Goal: Task Accomplishment & Management: Use online tool/utility

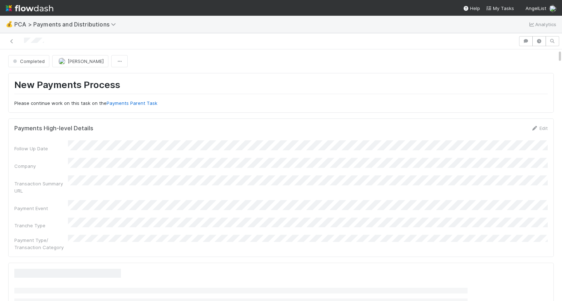
click at [18, 39] on div at bounding box center [259, 41] width 513 height 10
click at [14, 39] on icon at bounding box center [11, 41] width 7 height 5
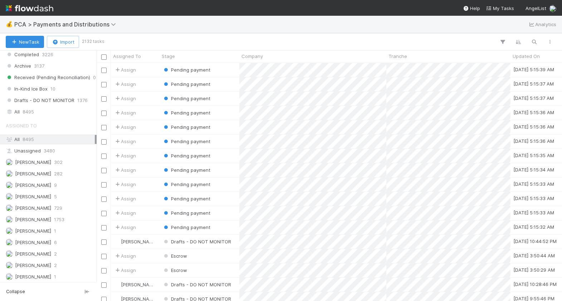
scroll to position [545, 0]
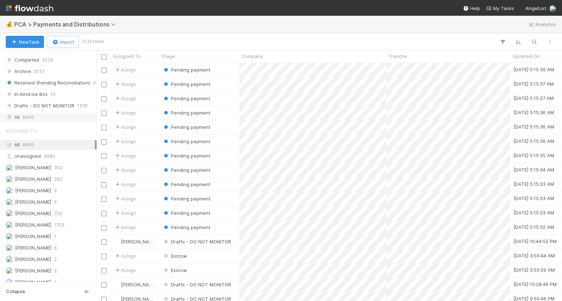
click at [31, 113] on span "8495" at bounding box center [28, 117] width 11 height 9
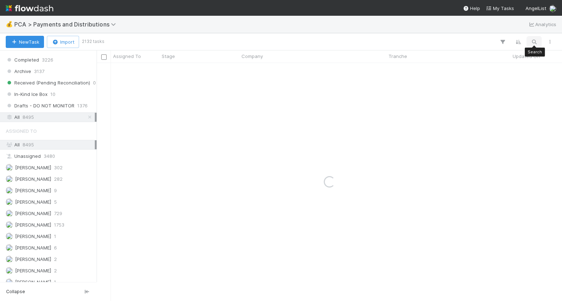
click at [531, 40] on icon "button" at bounding box center [534, 42] width 7 height 6
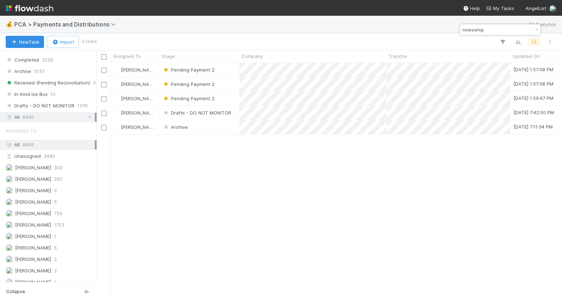
scroll to position [238, 465]
type input "newswhip"
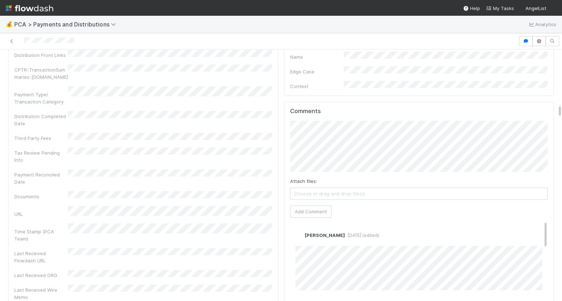
scroll to position [1098, 0]
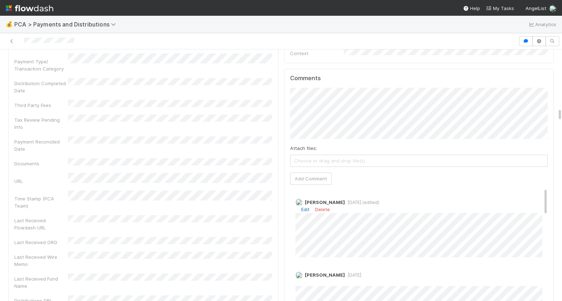
click at [304, 207] on link "Edit" at bounding box center [305, 210] width 8 height 6
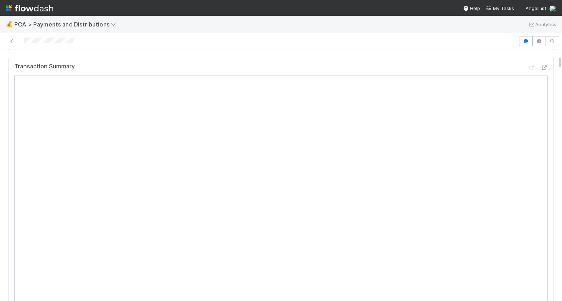
scroll to position [0, 0]
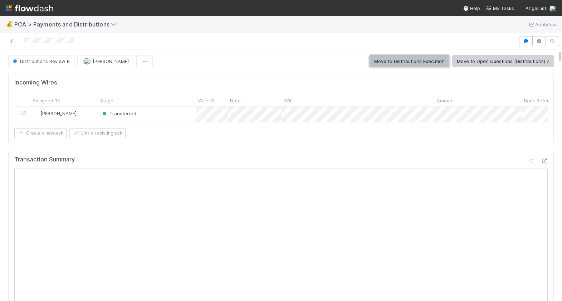
click at [422, 63] on button "Move to Distributions Execution" at bounding box center [410, 61] width 80 height 12
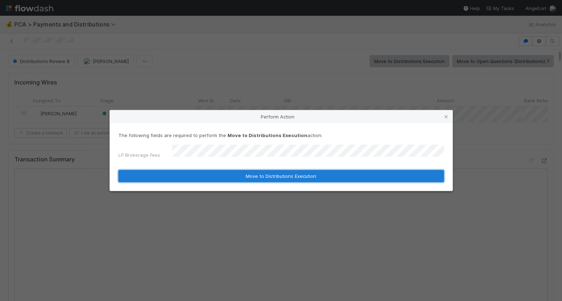
click at [205, 170] on button "Move to Distributions Execution" at bounding box center [281, 176] width 326 height 12
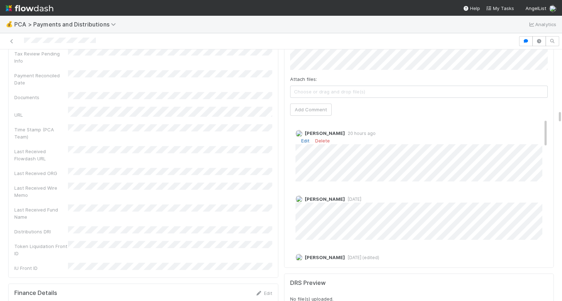
click at [305, 138] on link "Edit" at bounding box center [305, 141] width 8 height 6
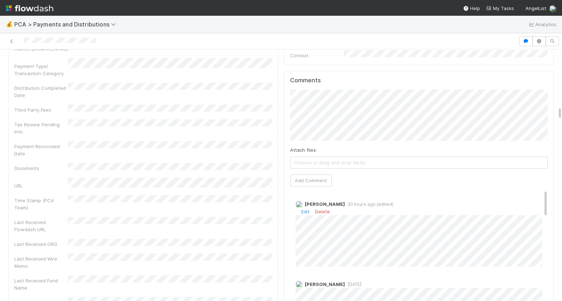
click at [301, 208] on div "Edit Delete" at bounding box center [419, 211] width 247 height 7
click at [303, 209] on link "Edit" at bounding box center [305, 212] width 8 height 6
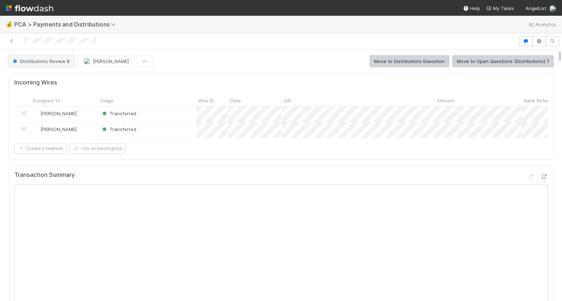
click at [44, 59] on span "Distributions Review B" at bounding box center [40, 61] width 58 height 6
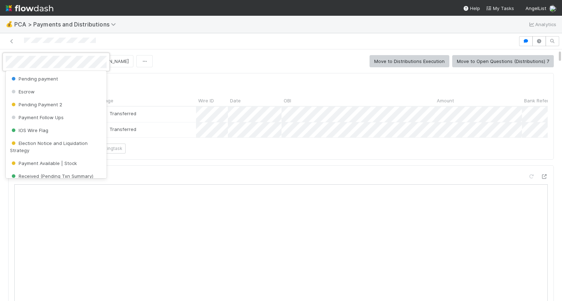
scroll to position [224, 0]
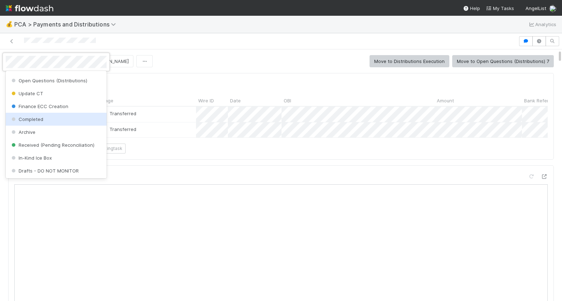
click at [50, 117] on div "Completed" at bounding box center [56, 119] width 101 height 13
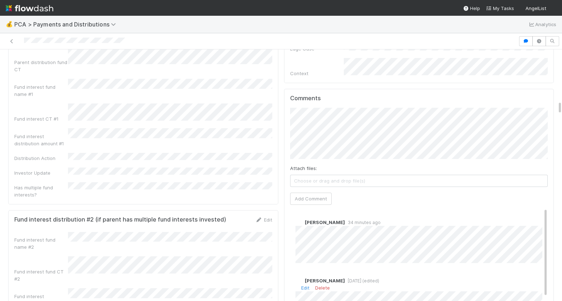
scroll to position [902, 0]
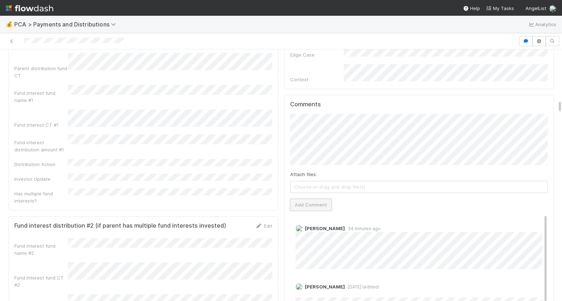
click at [316, 199] on button "Add Comment" at bounding box center [311, 205] width 42 height 12
click at [128, 0] on nav "Help My Tasks AngelList" at bounding box center [281, 8] width 562 height 16
click at [24, 41] on div at bounding box center [259, 41] width 513 height 10
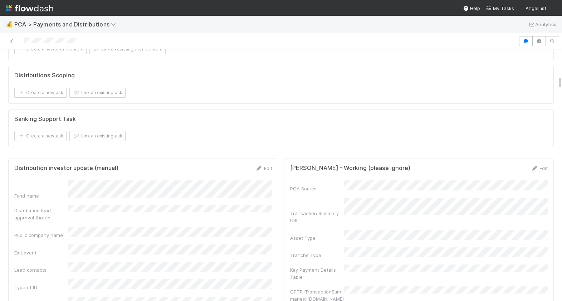
scroll to position [586, 0]
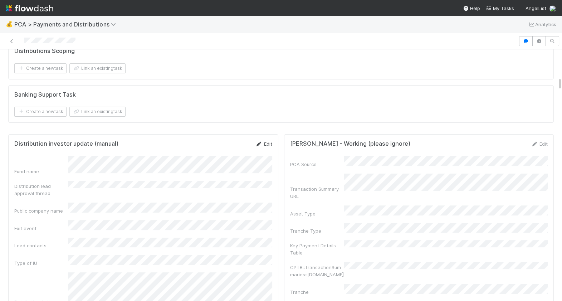
click at [269, 145] on link "Edit" at bounding box center [264, 144] width 17 height 6
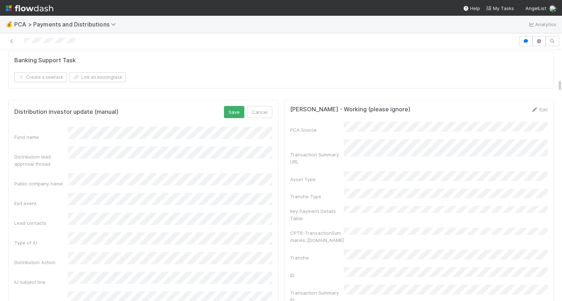
scroll to position [617, 0]
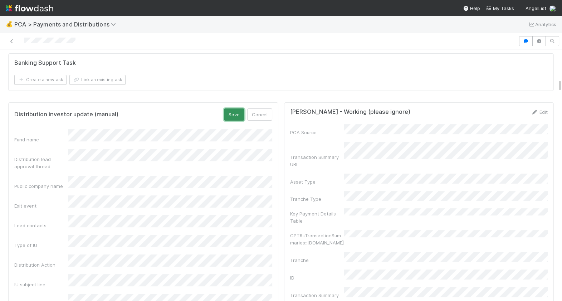
click at [236, 116] on button "Save" at bounding box center [234, 114] width 20 height 12
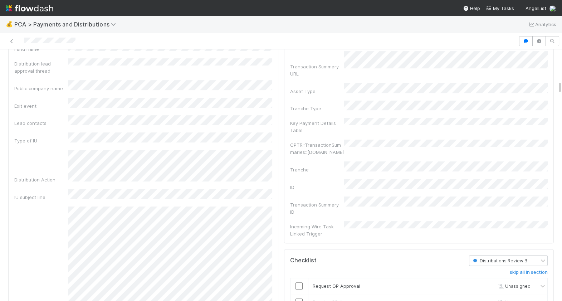
scroll to position [640, 0]
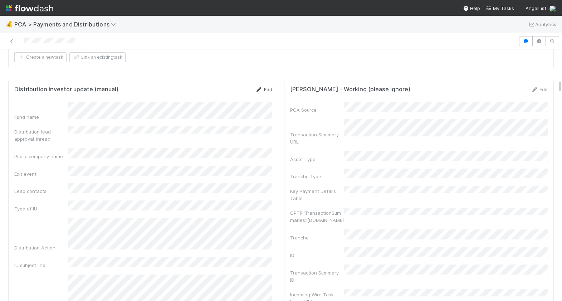
click at [262, 88] on icon at bounding box center [259, 89] width 7 height 5
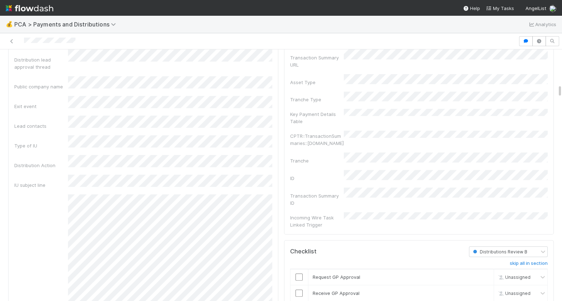
scroll to position [630, 0]
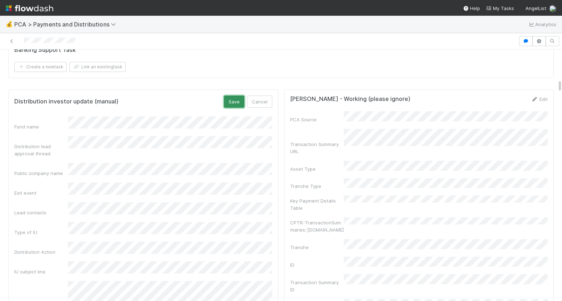
click at [237, 100] on button "Save" at bounding box center [234, 102] width 20 height 12
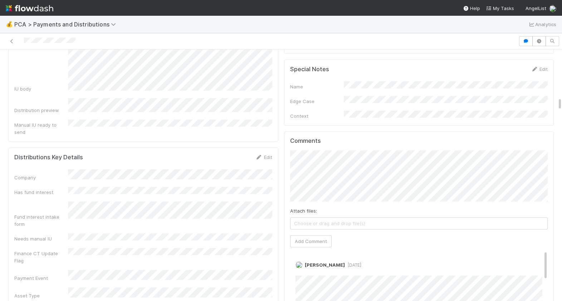
scroll to position [984, 0]
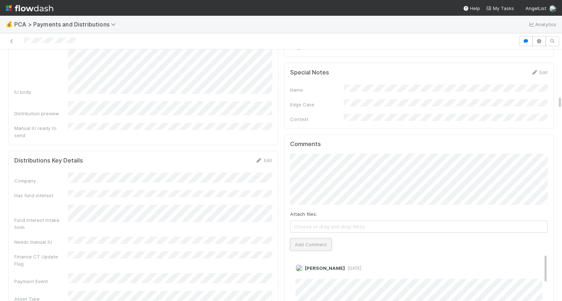
click at [310, 238] on button "Add Comment" at bounding box center [311, 244] width 42 height 12
drag, startPoint x: 81, startPoint y: 42, endPoint x: 19, endPoint y: 42, distance: 61.6
click at [19, 42] on div at bounding box center [259, 41] width 513 height 10
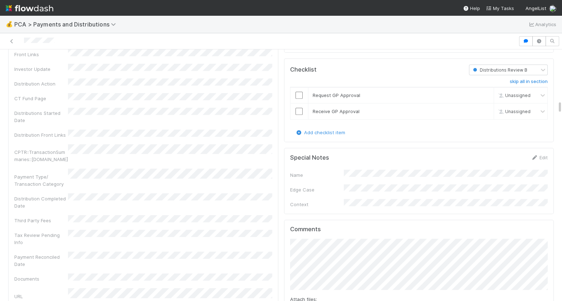
scroll to position [987, 0]
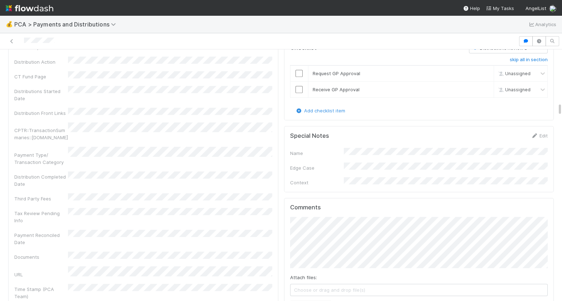
drag, startPoint x: 56, startPoint y: 43, endPoint x: 23, endPoint y: 43, distance: 32.9
click at [23, 43] on div at bounding box center [259, 41] width 513 height 10
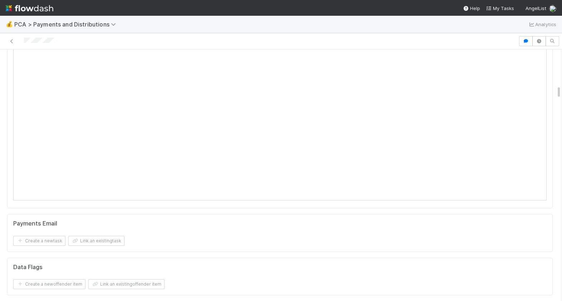
scroll to position [0, 0]
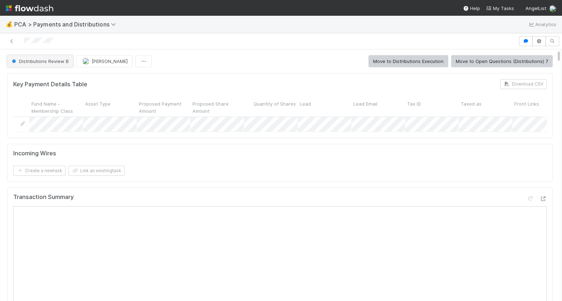
click at [38, 62] on span "Distributions Review B" at bounding box center [39, 61] width 58 height 6
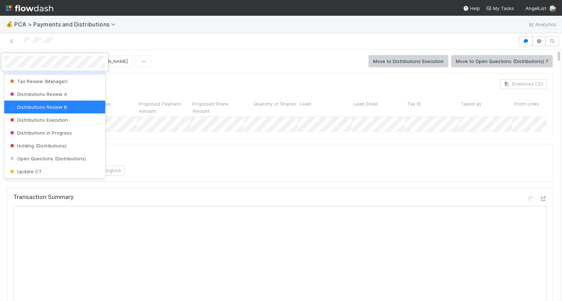
scroll to position [224, 0]
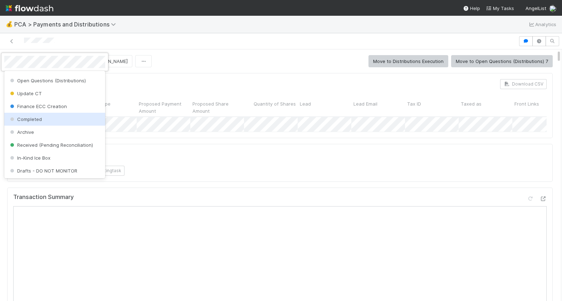
click at [44, 119] on div "Completed" at bounding box center [54, 119] width 101 height 13
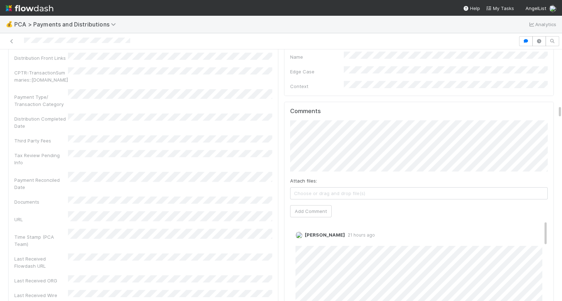
scroll to position [1170, 0]
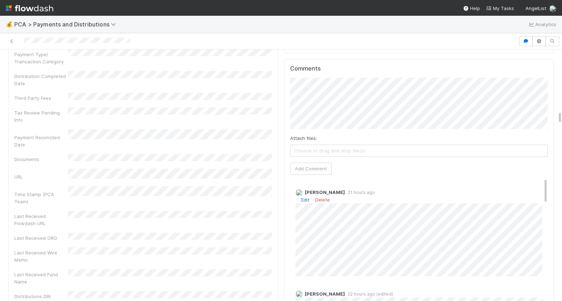
click at [304, 197] on link "Edit" at bounding box center [305, 200] width 8 height 6
drag, startPoint x: 136, startPoint y: 39, endPoint x: 22, endPoint y: 40, distance: 113.5
click at [23, 40] on div at bounding box center [259, 41] width 513 height 10
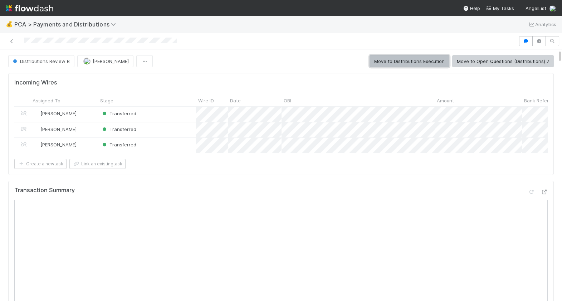
click at [401, 59] on button "Move to Distributions Execution" at bounding box center [410, 61] width 80 height 12
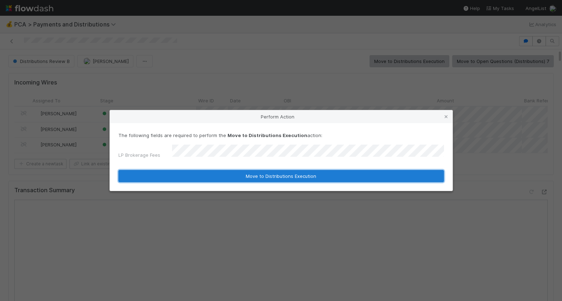
click at [229, 175] on button "Move to Distributions Execution" at bounding box center [281, 176] width 326 height 12
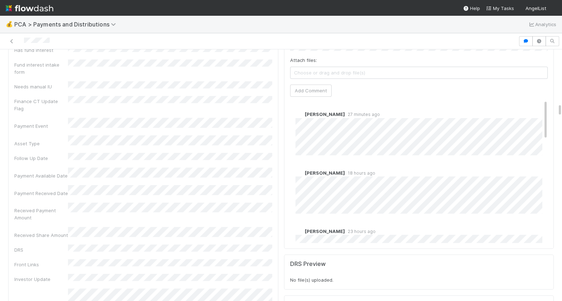
scroll to position [1131, 0]
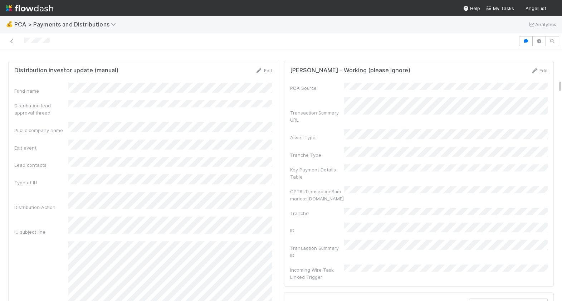
scroll to position [630, 0]
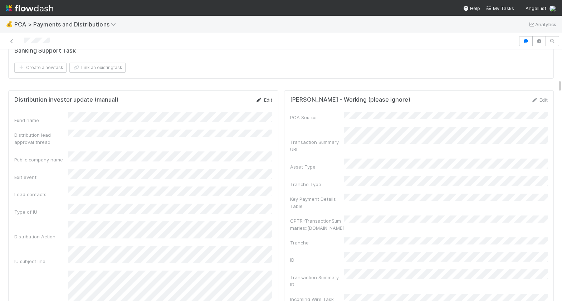
click at [263, 98] on link "Edit" at bounding box center [264, 100] width 17 height 6
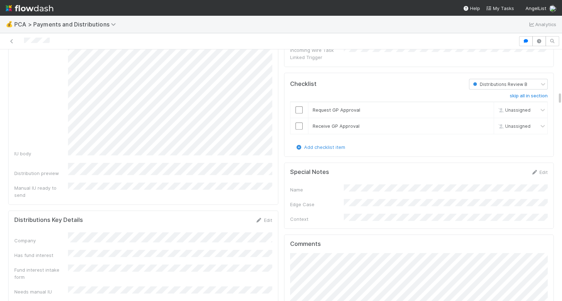
scroll to position [885, 0]
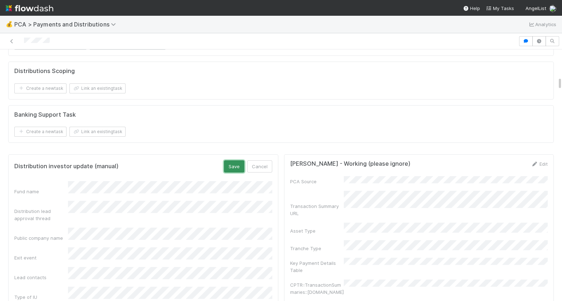
click at [238, 161] on button "Save" at bounding box center [234, 166] width 20 height 12
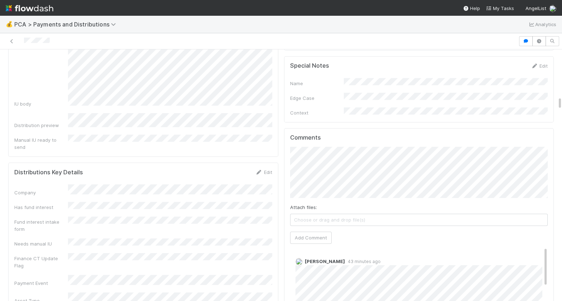
scroll to position [995, 0]
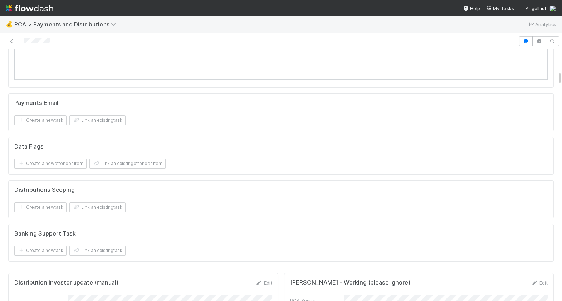
scroll to position [437, 0]
